Goal: Navigation & Orientation: Find specific page/section

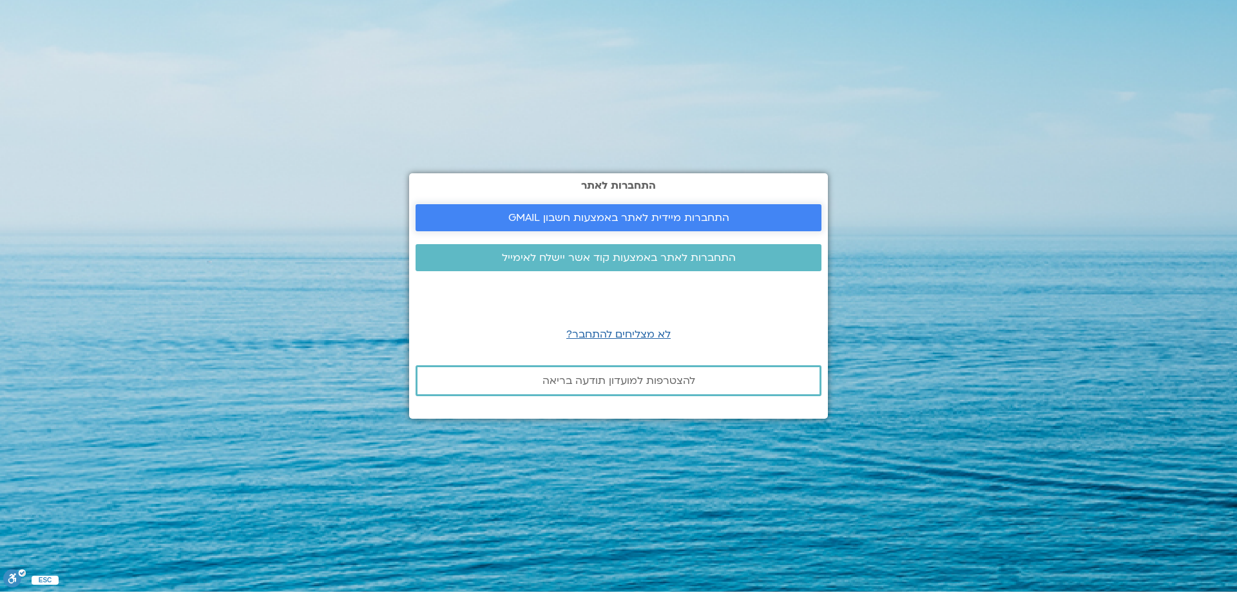
click at [605, 221] on span "התחברות מיידית לאתר באמצעות חשבון GMAIL" at bounding box center [618, 218] width 221 height 12
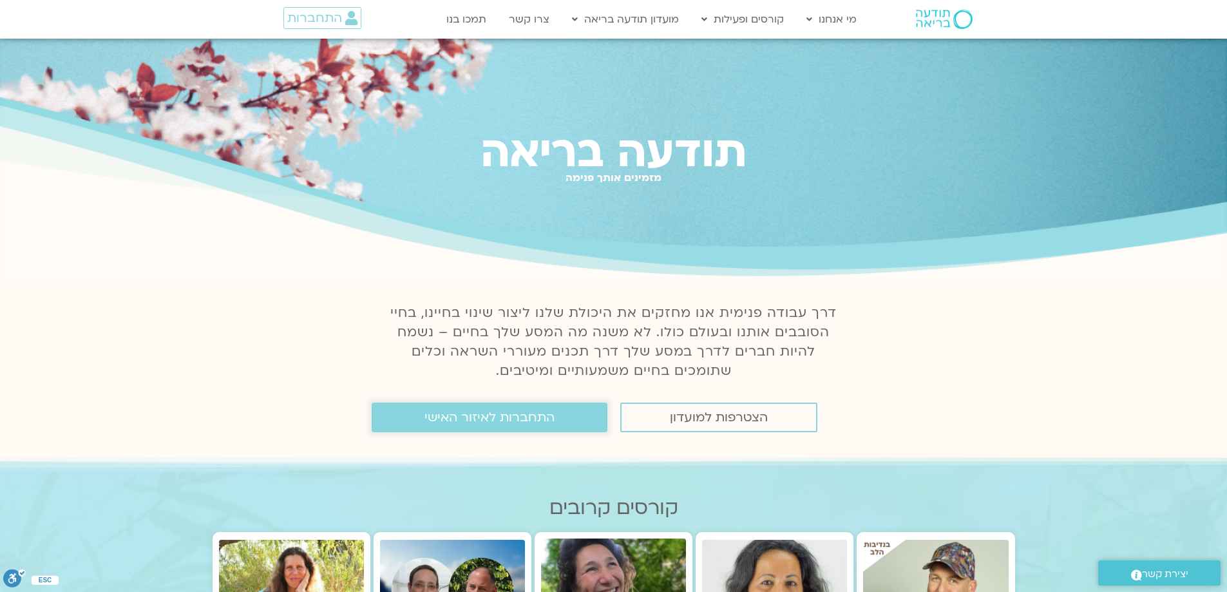
click at [473, 419] on span "התחברות לאיזור האישי" at bounding box center [489, 417] width 130 height 14
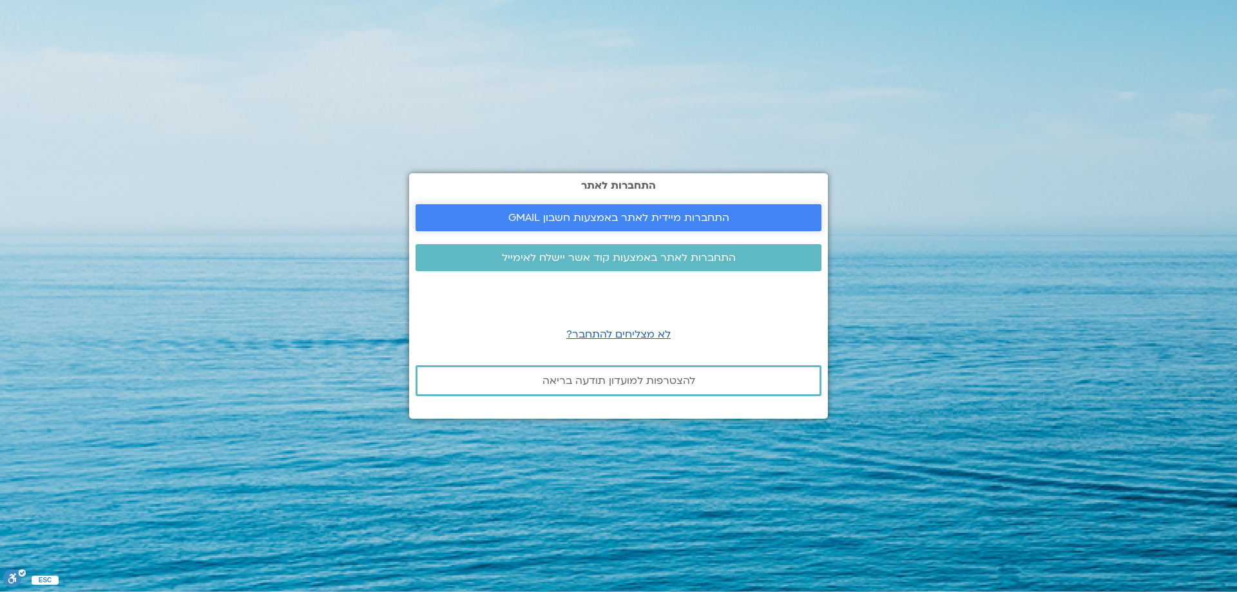
click at [723, 220] on span "התחברות מיידית לאתר באמצעות חשבון GMAIL" at bounding box center [618, 218] width 221 height 12
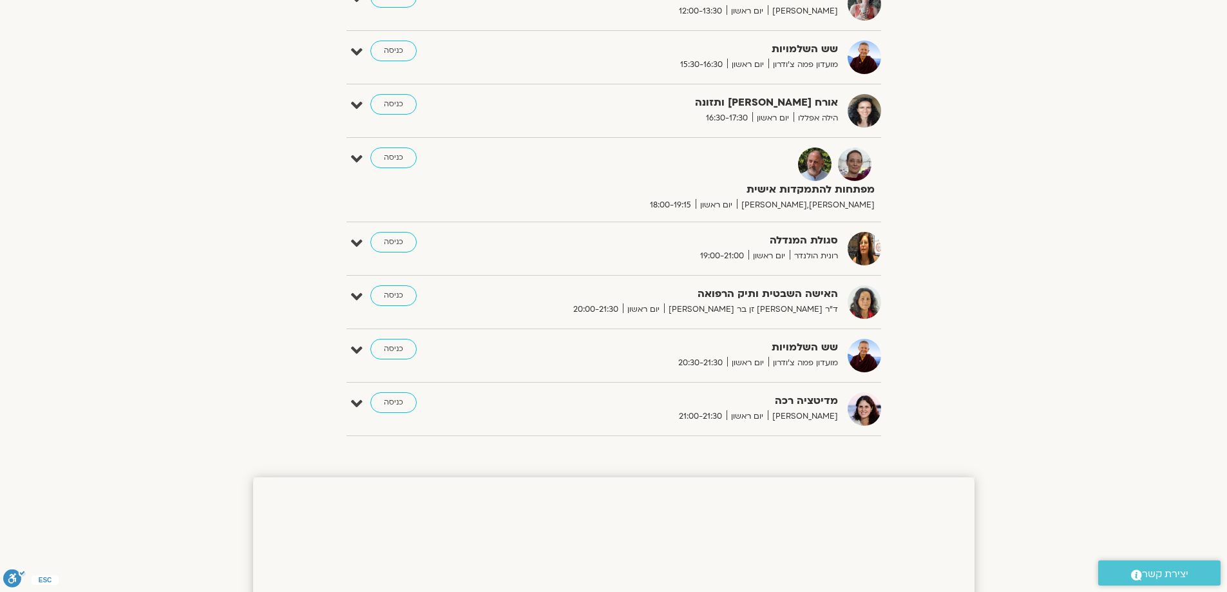
scroll to position [1031, 0]
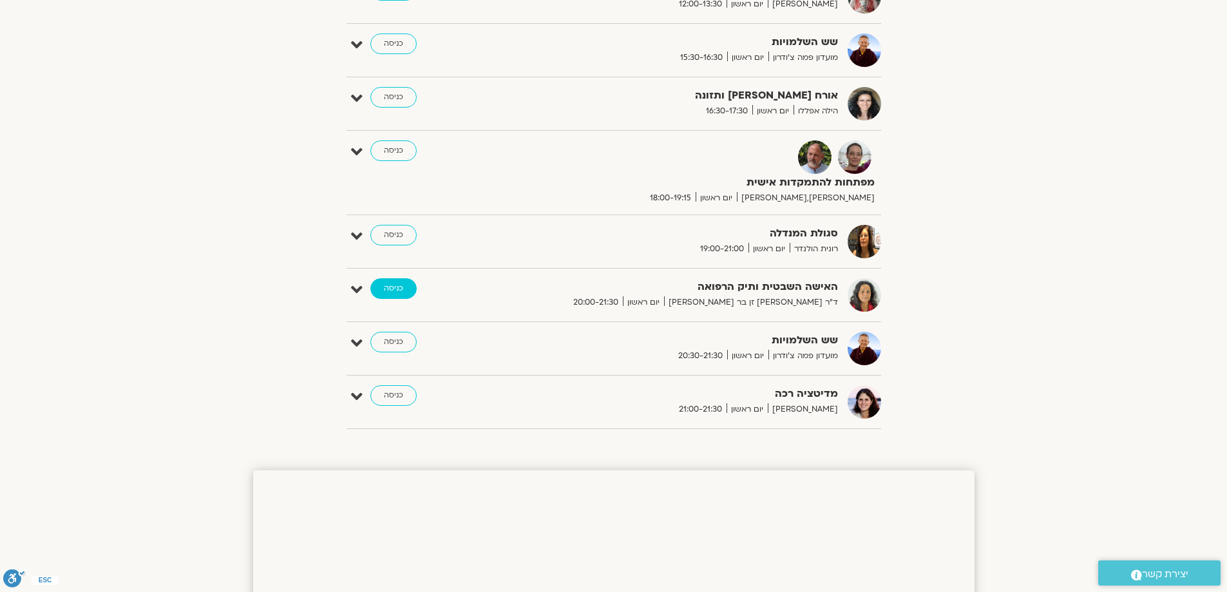
click at [397, 289] on link "כניסה" at bounding box center [393, 288] width 46 height 21
